Goal: Transaction & Acquisition: Purchase product/service

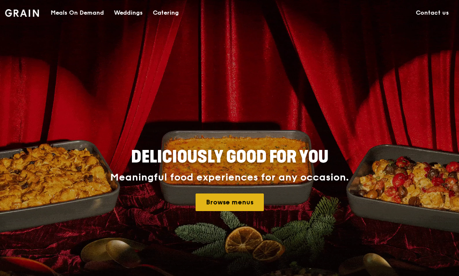
click at [225, 206] on link "Browse menus" at bounding box center [230, 203] width 68 height 18
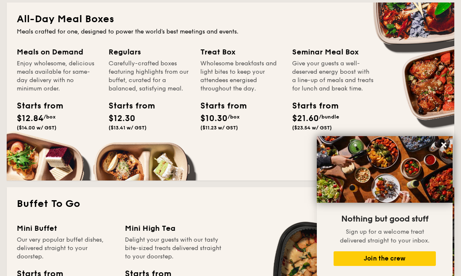
scroll to position [584, 0]
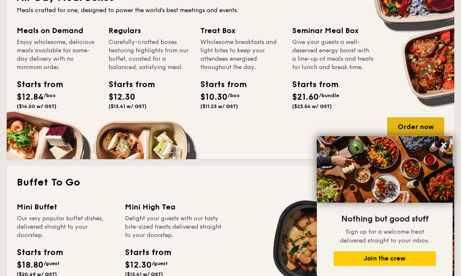
click at [413, 127] on div "Order now" at bounding box center [415, 126] width 57 height 18
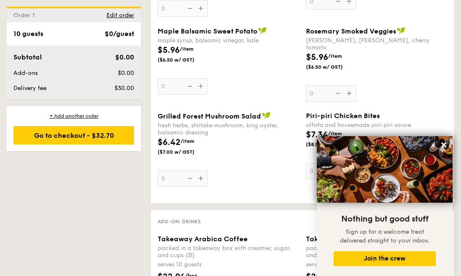
scroll to position [936, 0]
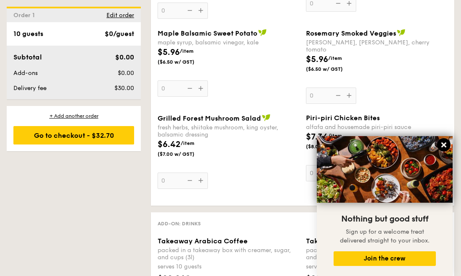
click at [444, 145] on icon at bounding box center [443, 145] width 5 height 5
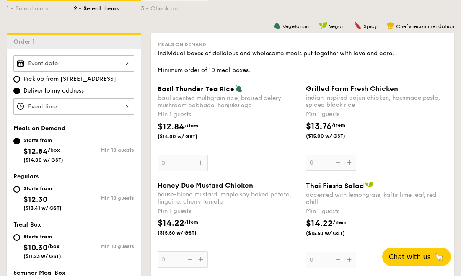
scroll to position [205, 0]
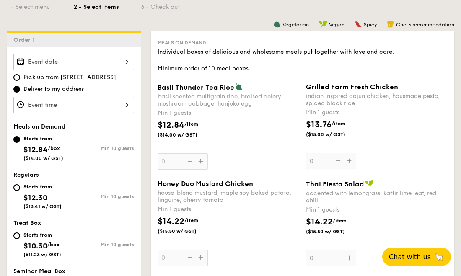
drag, startPoint x: 157, startPoint y: 122, endPoint x: 227, endPoint y: 137, distance: 71.6
click at [227, 137] on div "$12.84 /item ($14.00 w/ GST)" at bounding box center [228, 133] width 148 height 29
click at [208, 153] on input "0" at bounding box center [183, 161] width 50 height 16
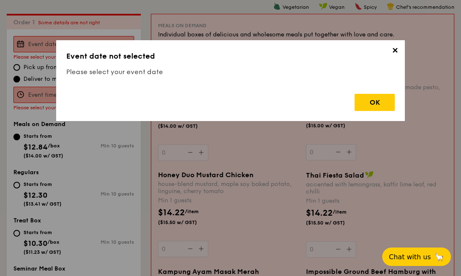
scroll to position [224, 0]
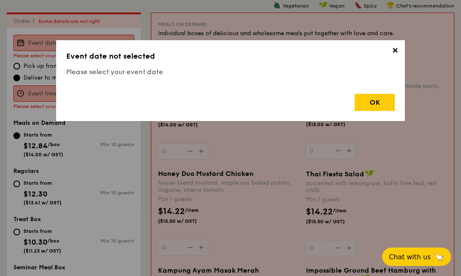
click at [395, 51] on span "✕" at bounding box center [395, 52] width 12 height 12
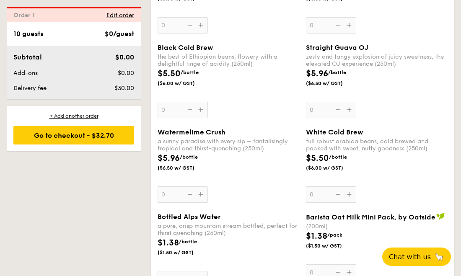
scroll to position [1418, 0]
